Goal: Task Accomplishment & Management: Use online tool/utility

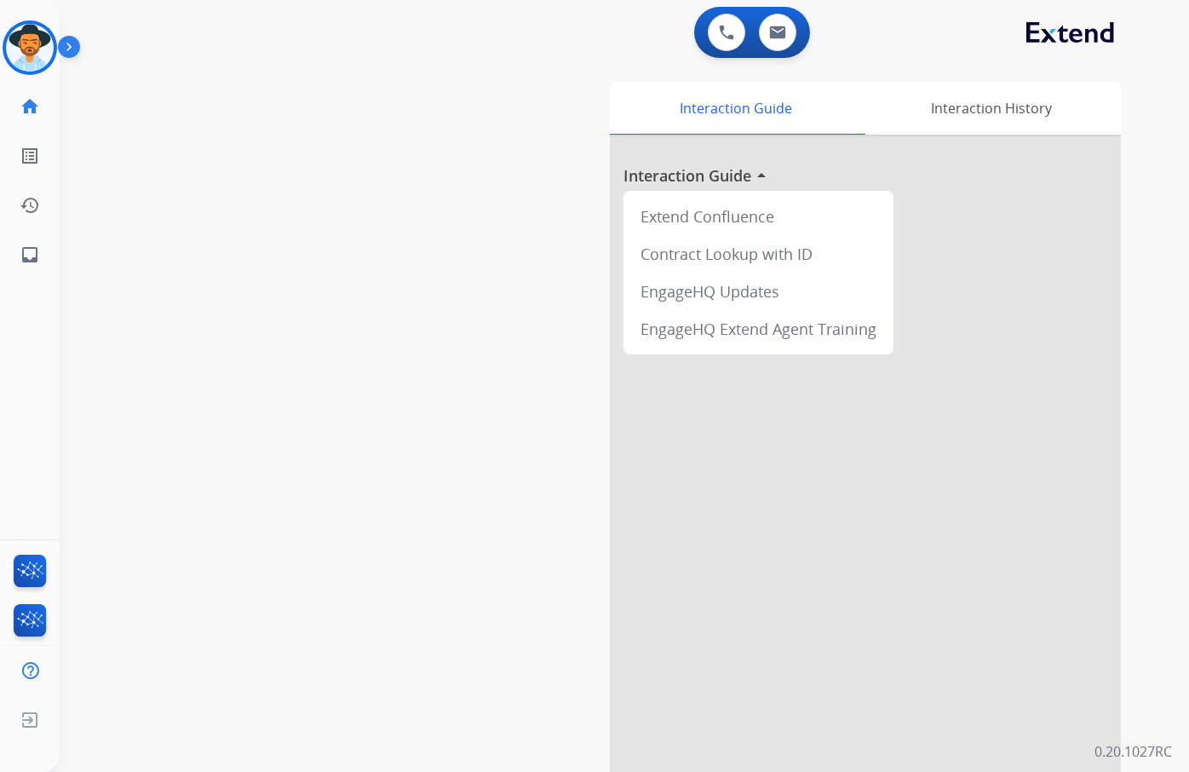
click at [37, 46] on img at bounding box center [30, 48] width 48 height 48
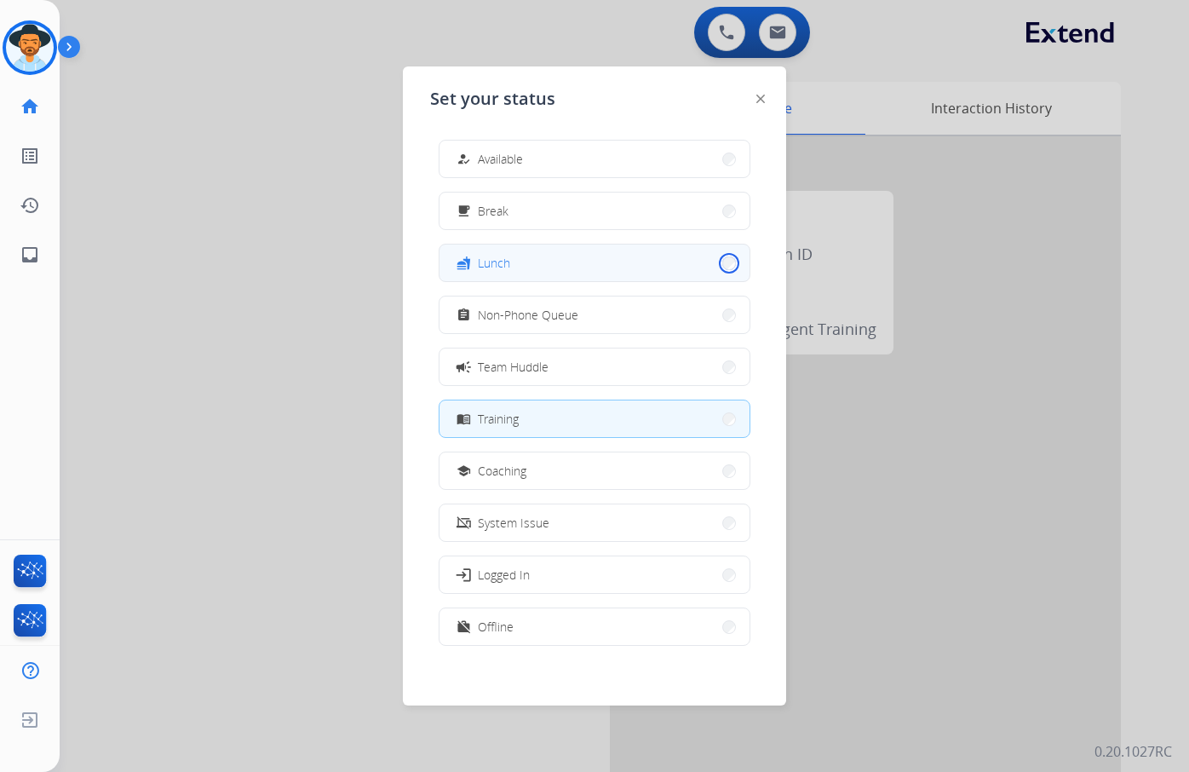
click at [717, 262] on button "fastfood Lunch" at bounding box center [595, 263] width 310 height 37
